Goal: Information Seeking & Learning: Learn about a topic

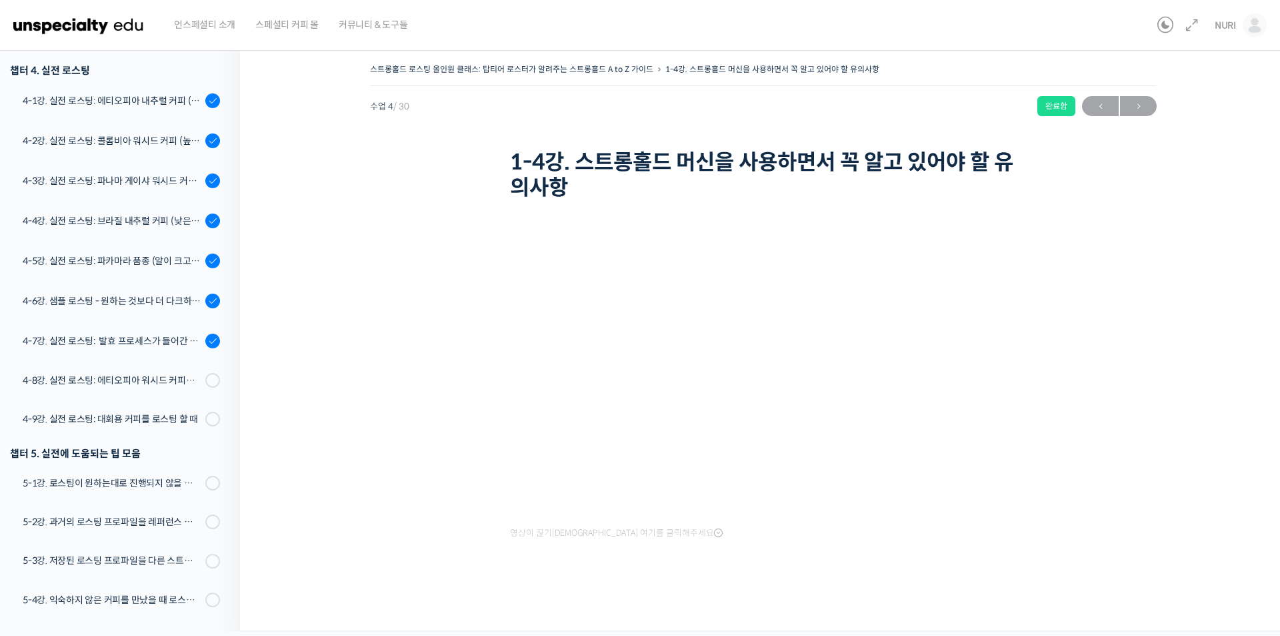
scroll to position [869, 0]
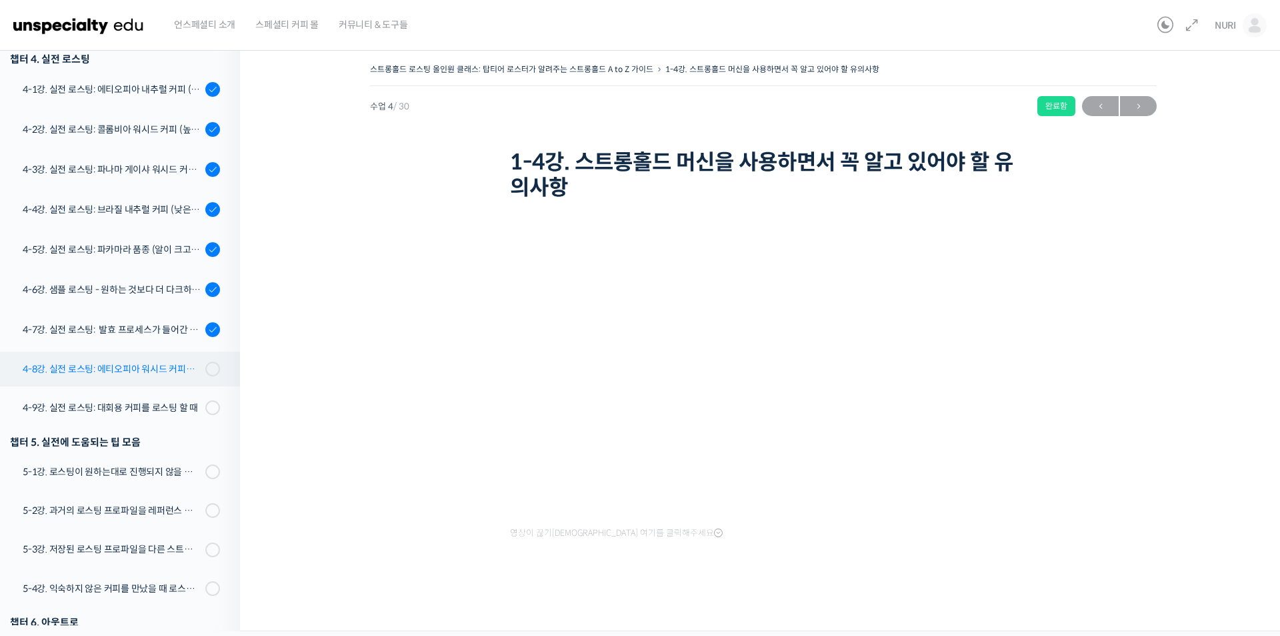
click at [119, 371] on div "4-8강. 실전 로스팅: 에티오피아 워시드 커피를 에스프레소용으로 로스팅 할 때" at bounding box center [112, 368] width 179 height 15
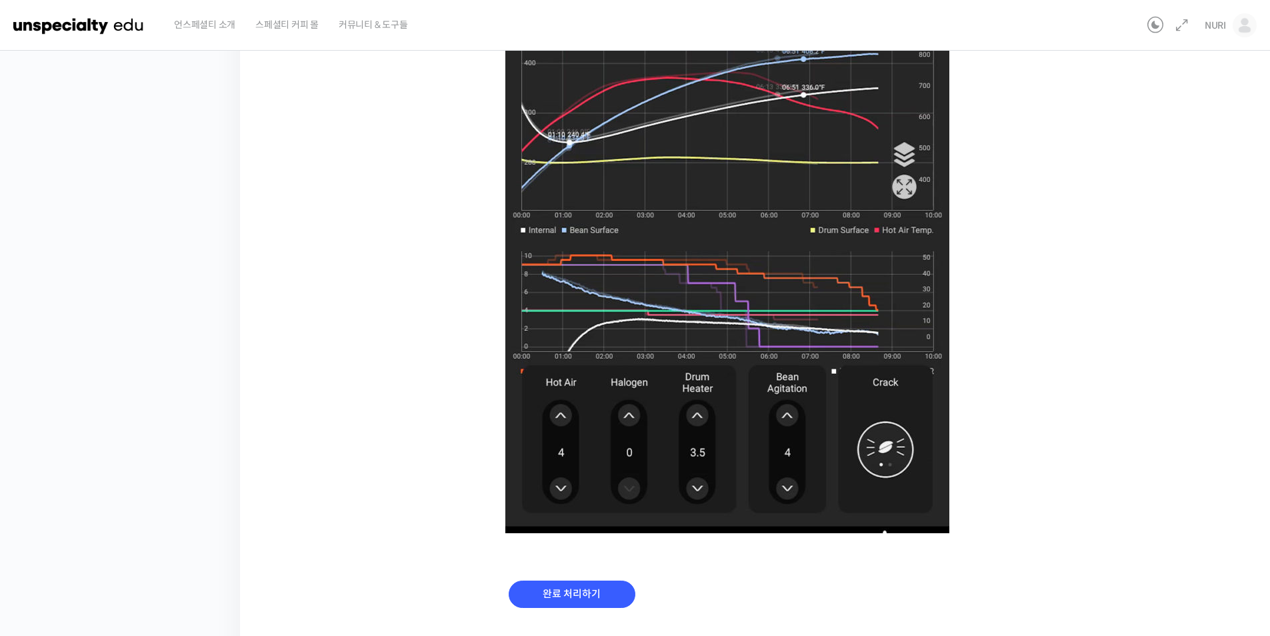
scroll to position [768, 0]
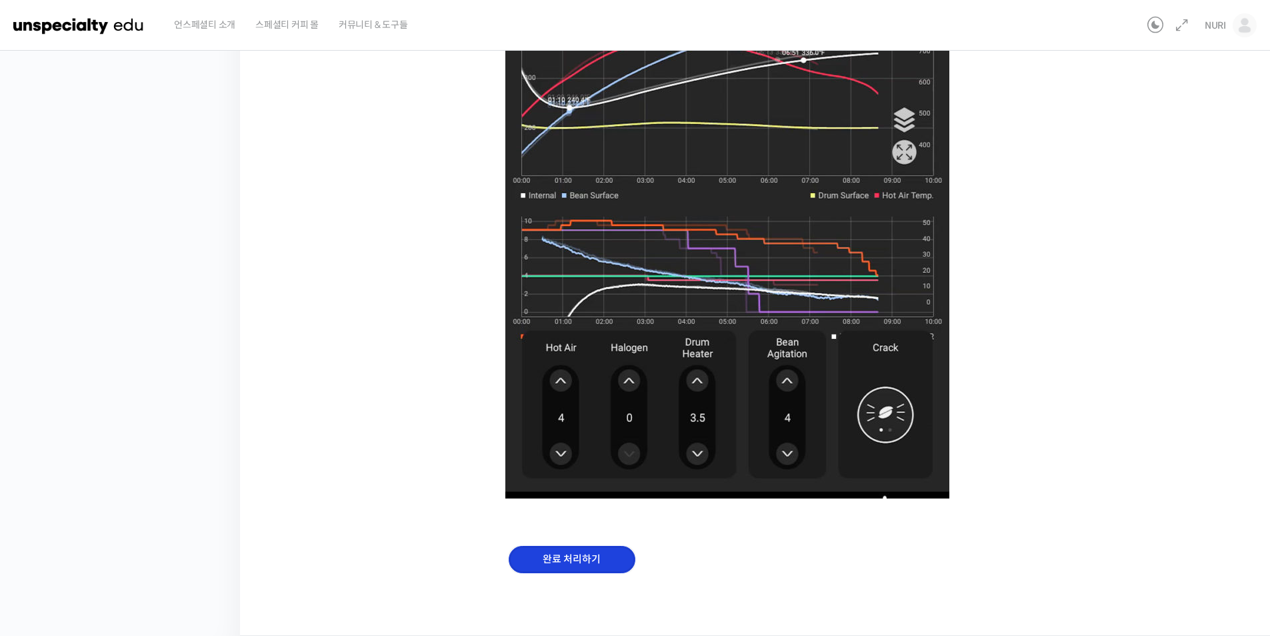
click at [576, 547] on input "완료 처리하기" at bounding box center [572, 558] width 127 height 27
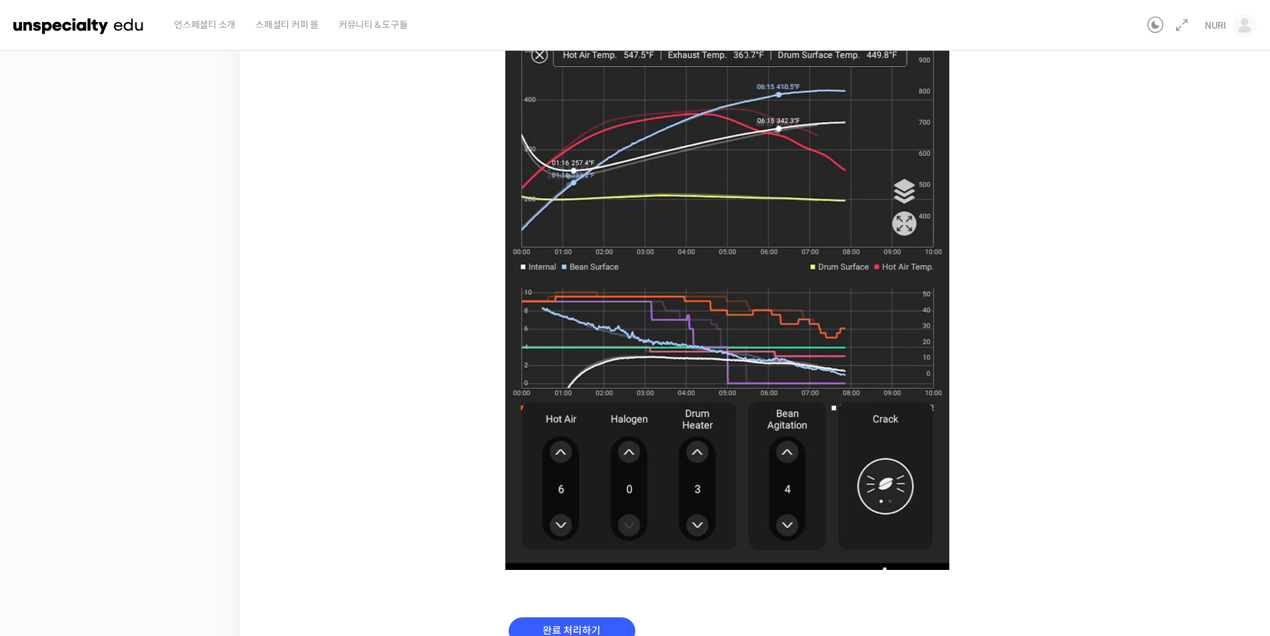
scroll to position [743, 0]
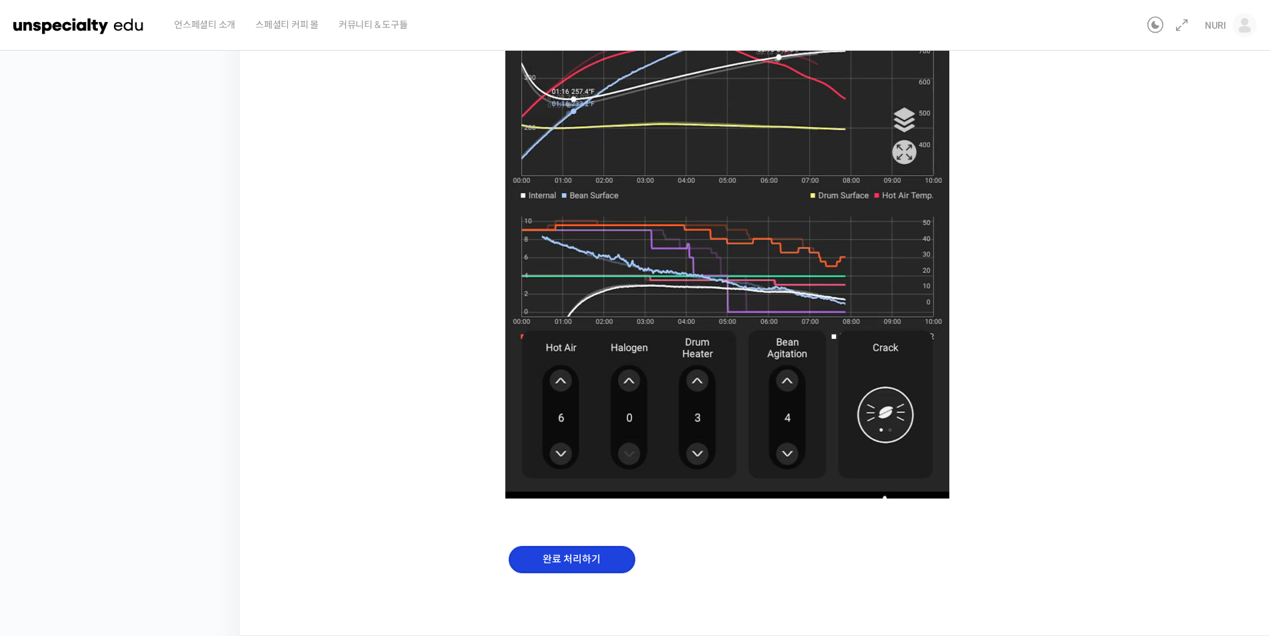
click at [572, 554] on input "완료 처리하기" at bounding box center [572, 558] width 127 height 27
